Goal: Obtain resource: Obtain resource

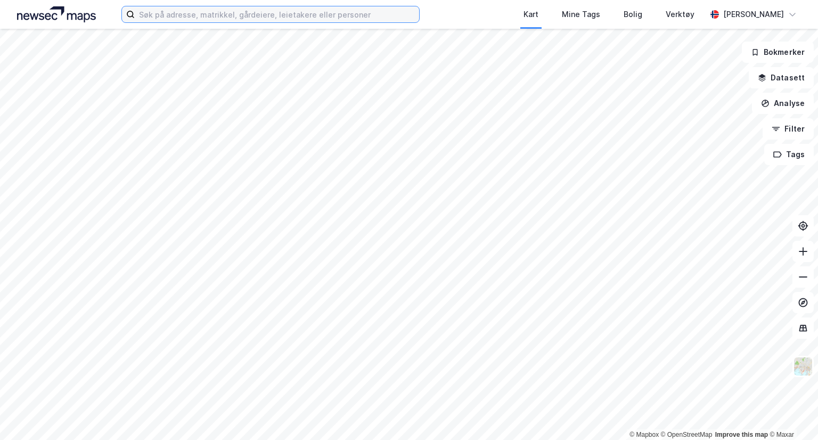
click at [226, 16] on input at bounding box center [277, 14] width 284 height 16
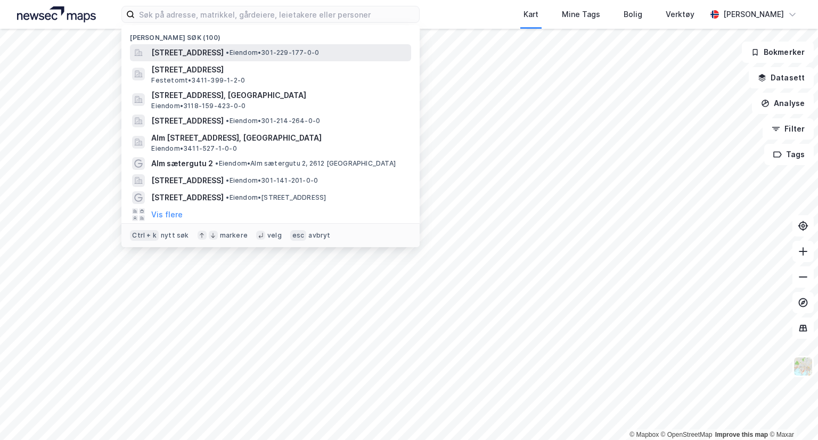
click at [223, 58] on span "[STREET_ADDRESS]" at bounding box center [187, 52] width 72 height 13
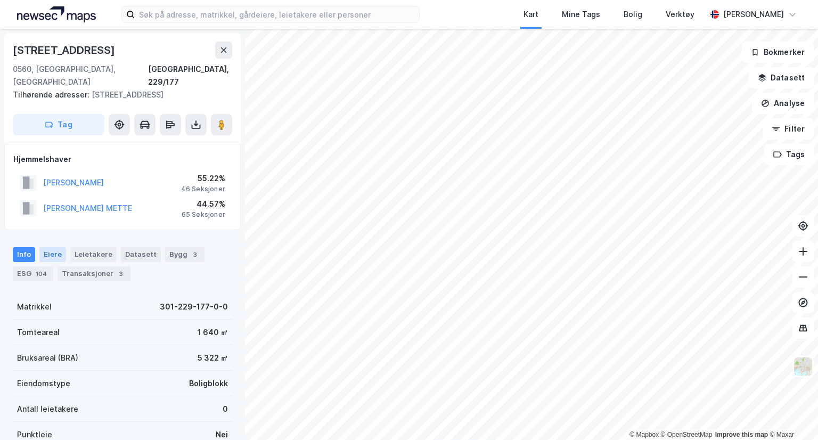
click at [43, 247] on div "Eiere" at bounding box center [52, 254] width 27 height 15
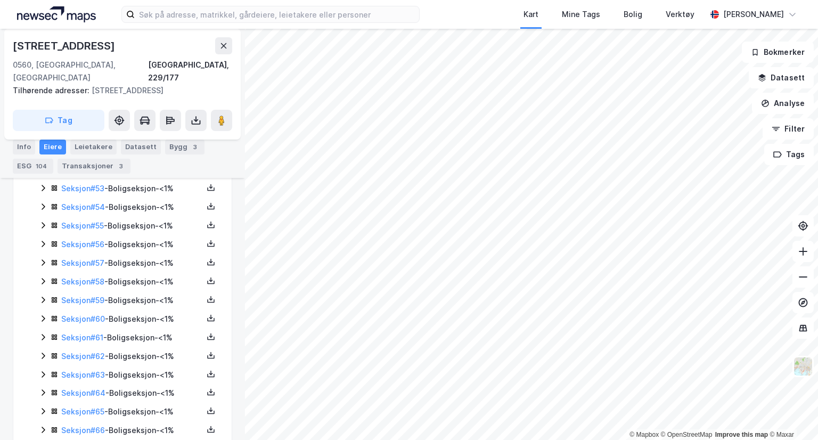
scroll to position [1144, 0]
click at [205, 311] on button at bounding box center [211, 317] width 13 height 13
click at [170, 277] on div "Grunnbok" at bounding box center [152, 286] width 94 height 26
